Goal: Information Seeking & Learning: Learn about a topic

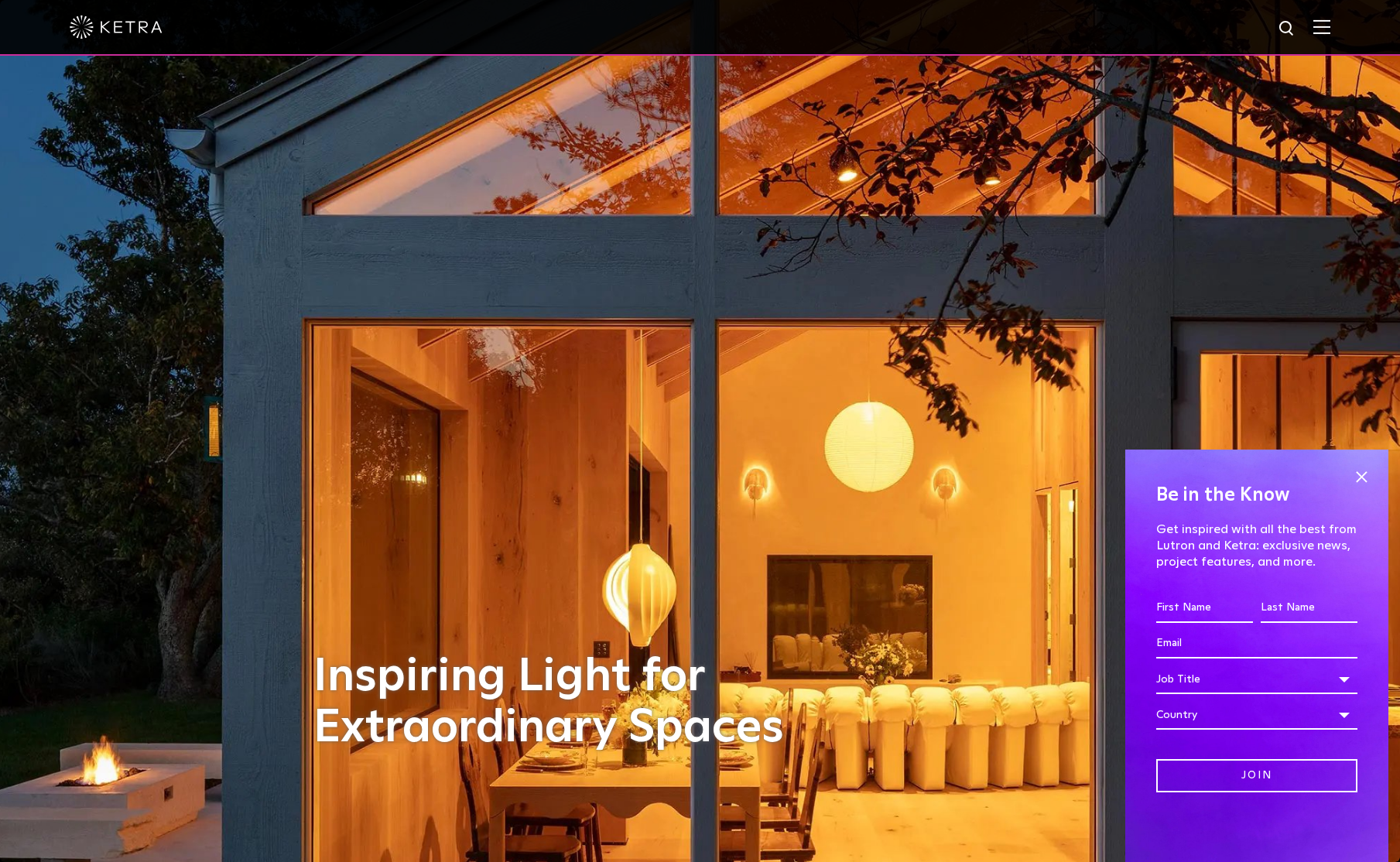
click at [1331, 23] on img at bounding box center [1322, 26] width 17 height 15
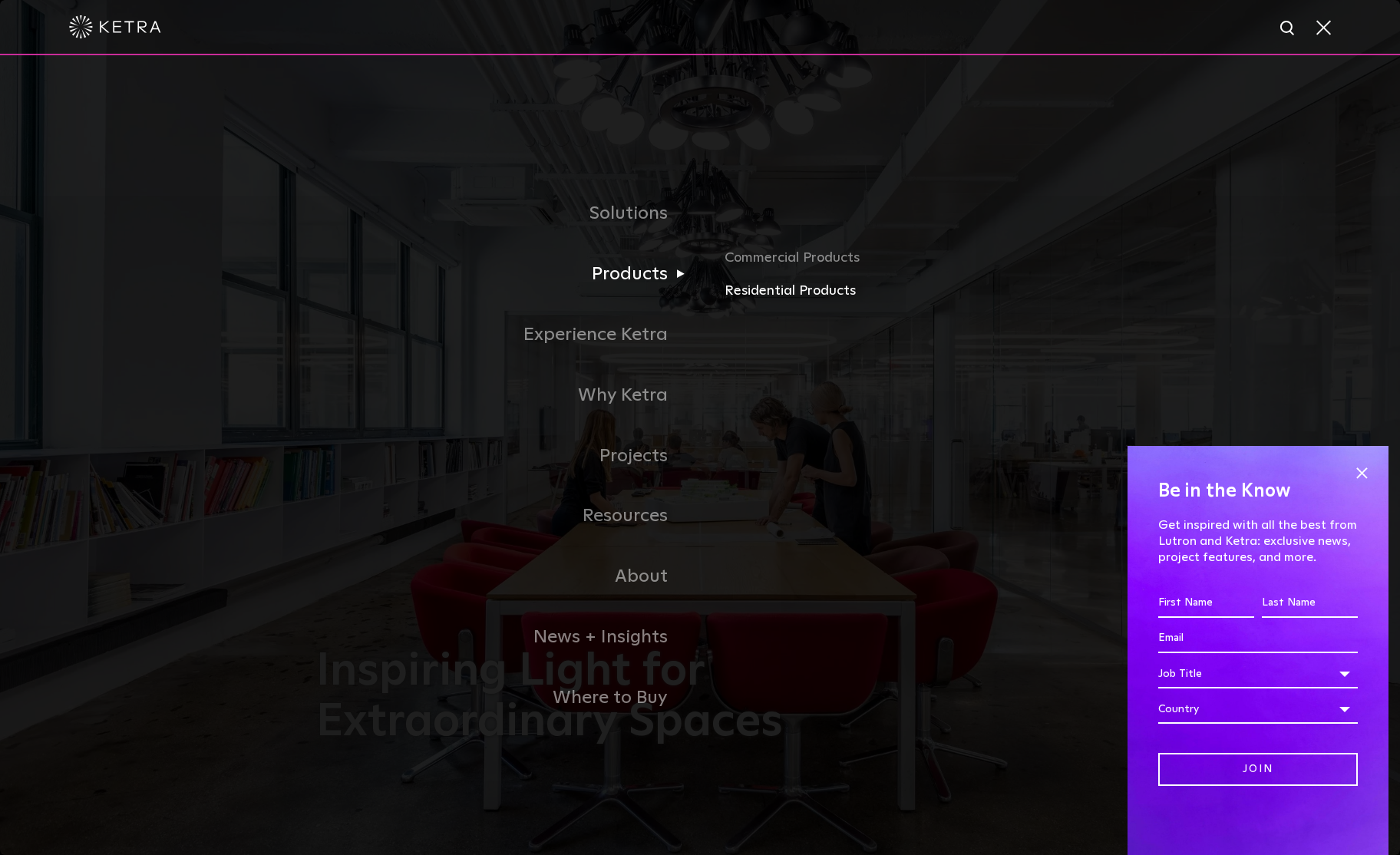
click at [792, 299] on link "Residential Products" at bounding box center [903, 291] width 359 height 23
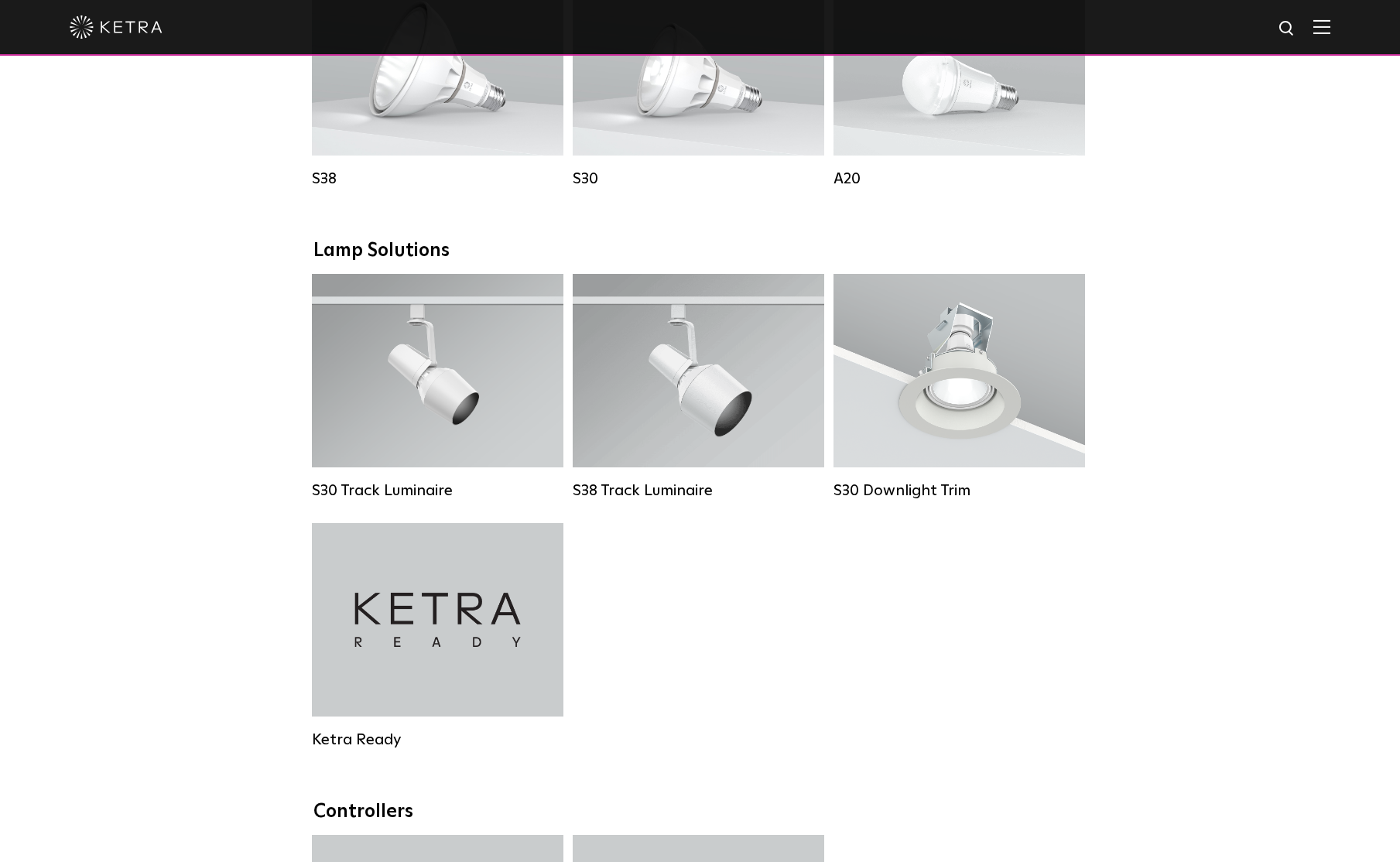
scroll to position [697, 0]
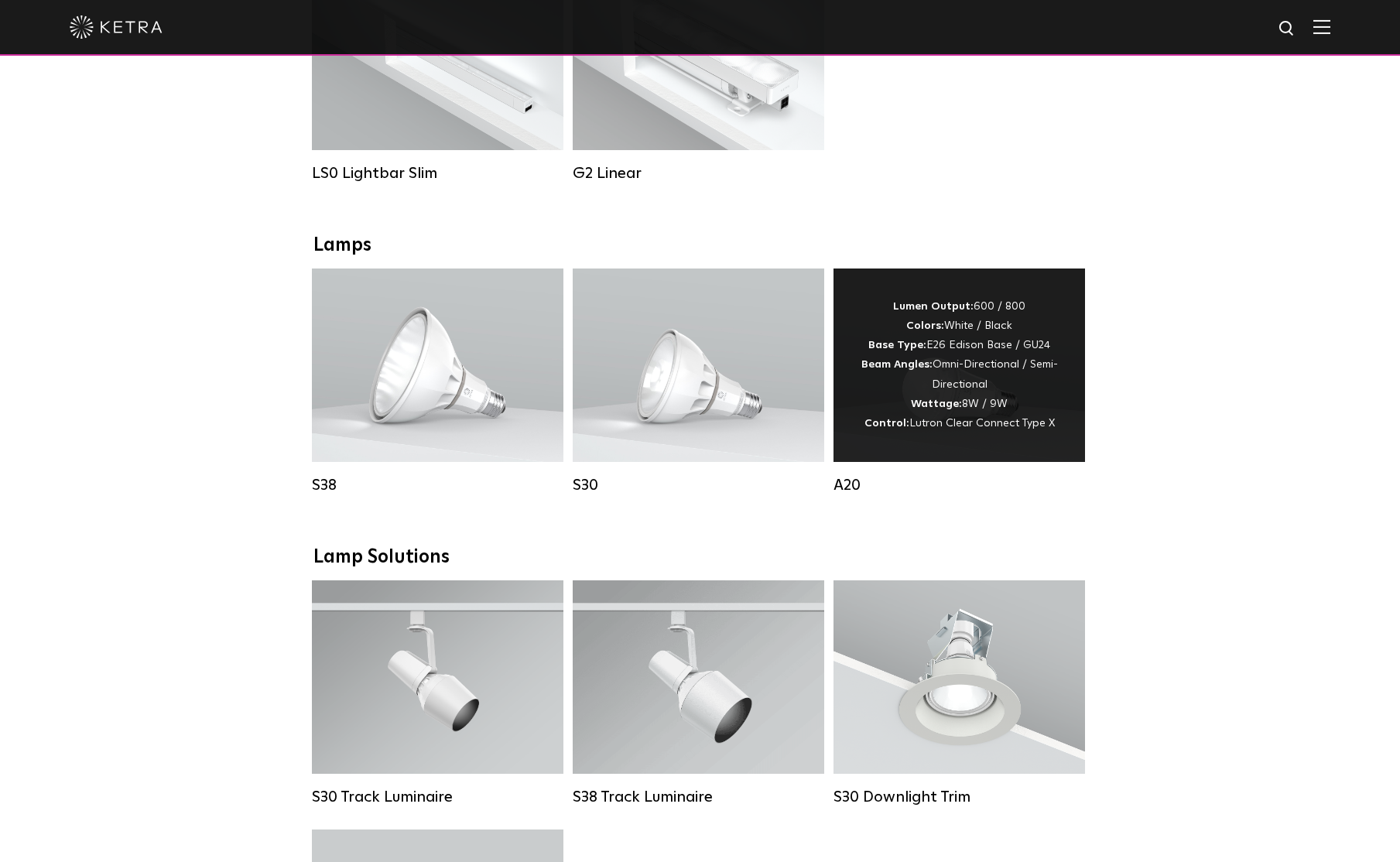
click at [1008, 355] on div "Lumen Output: 600 / 800 Colors: White / Black Base Type: E26 Edison Base / GU24…" at bounding box center [959, 365] width 205 height 136
